Goal: Navigation & Orientation: Find specific page/section

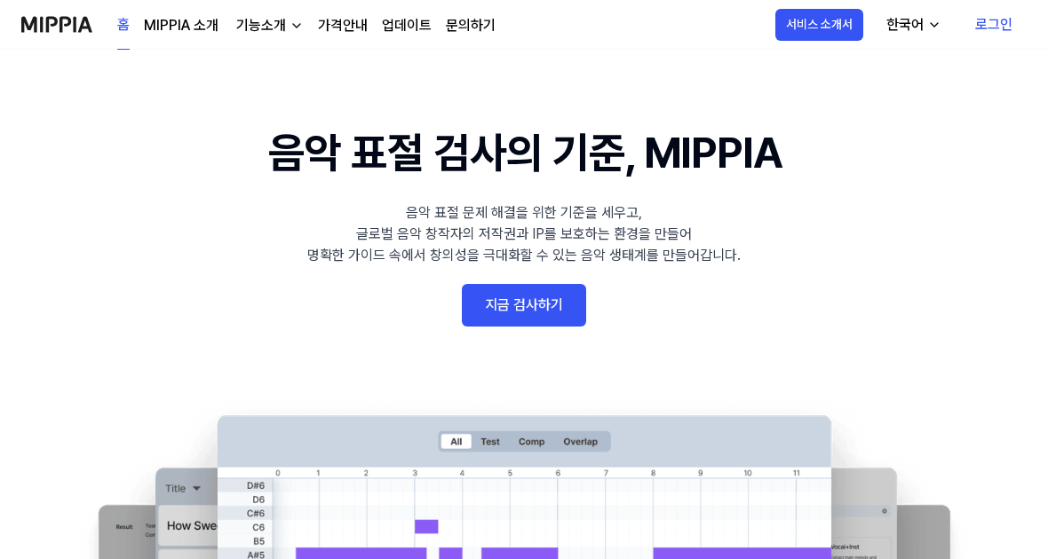
click at [545, 310] on link "지금 검사하기" at bounding box center [524, 305] width 124 height 43
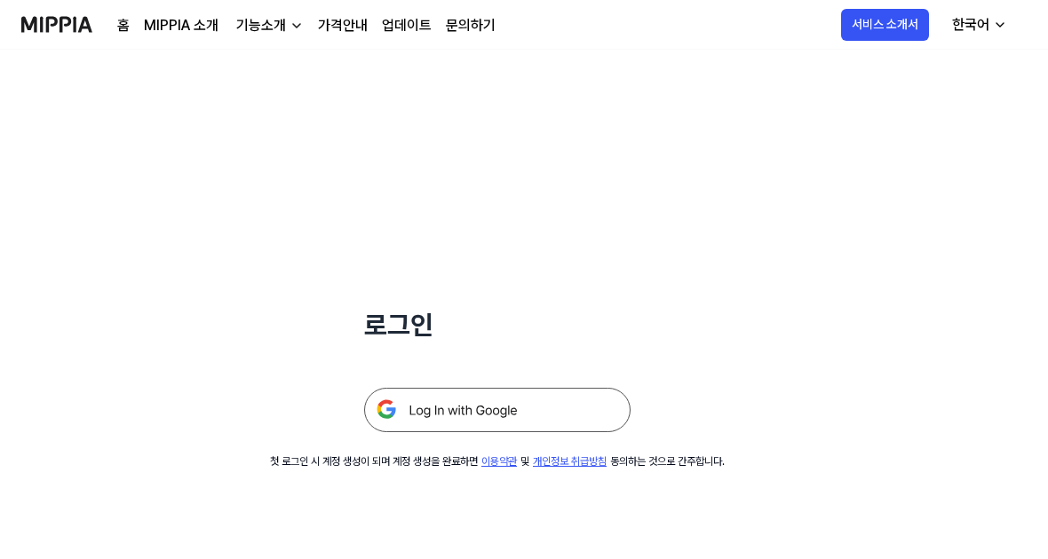
click at [594, 405] on img at bounding box center [497, 410] width 266 height 44
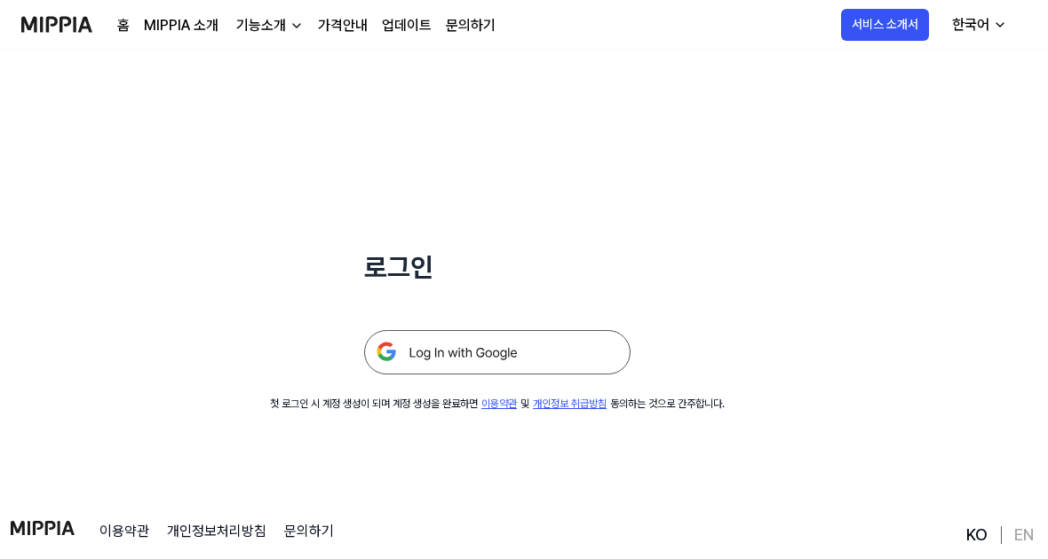
scroll to position [59, 0]
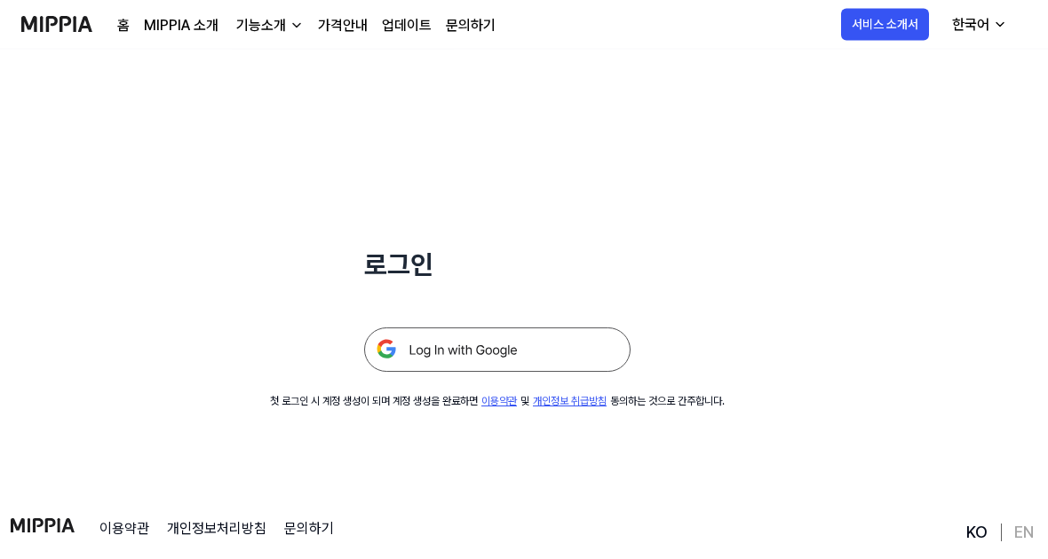
click at [380, 274] on h1 "로그인" at bounding box center [497, 266] width 266 height 40
click at [406, 368] on img at bounding box center [497, 351] width 266 height 44
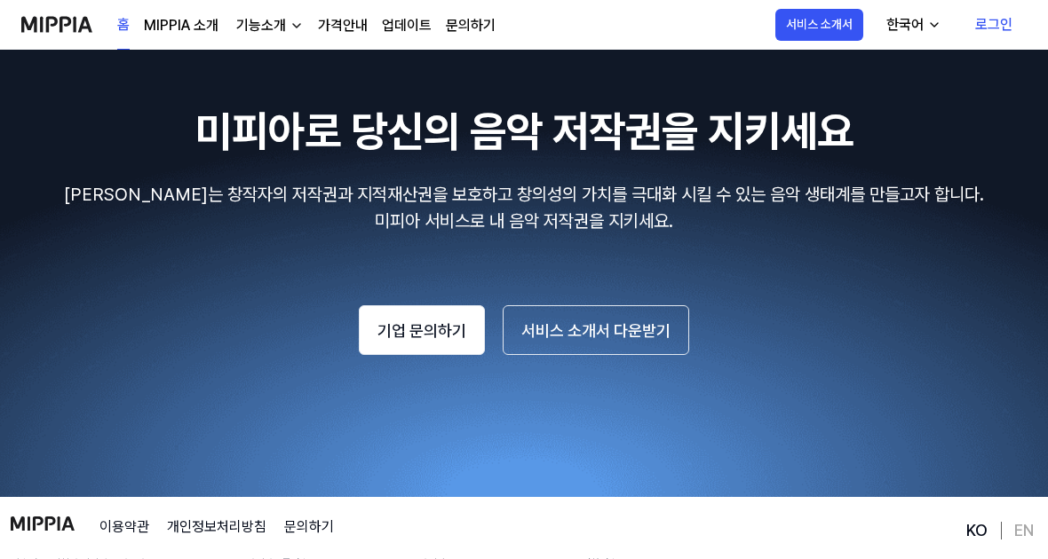
scroll to position [3153, 0]
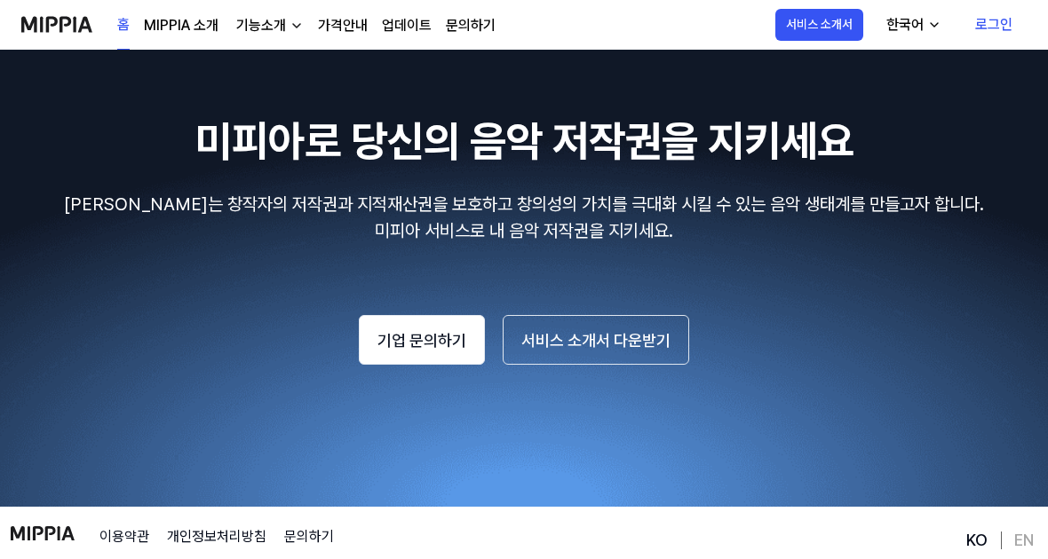
click at [805, 18] on button "서비스 소개서" at bounding box center [819, 25] width 88 height 32
